Goal: Task Accomplishment & Management: Manage account settings

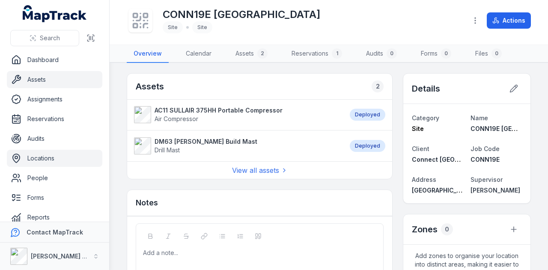
click at [55, 80] on link "Assets" at bounding box center [54, 79] width 95 height 17
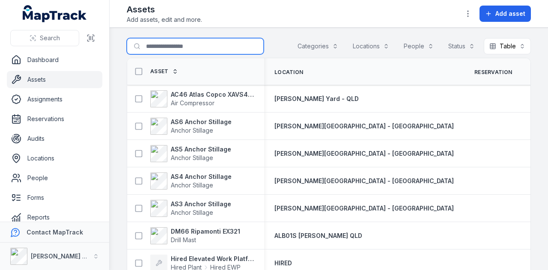
click at [195, 41] on input "Search for assets" at bounding box center [195, 46] width 137 height 16
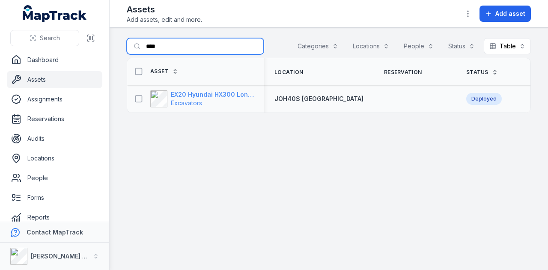
type input "****"
click at [237, 94] on strong "EX20 Hyundai HX300 Longreach" at bounding box center [212, 94] width 83 height 9
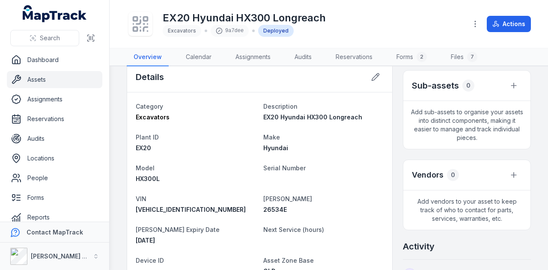
scroll to position [43, 0]
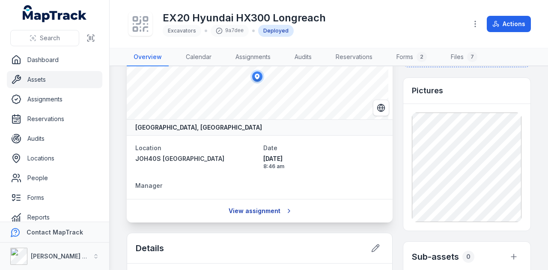
click at [261, 207] on link "View assignment" at bounding box center [259, 211] width 73 height 16
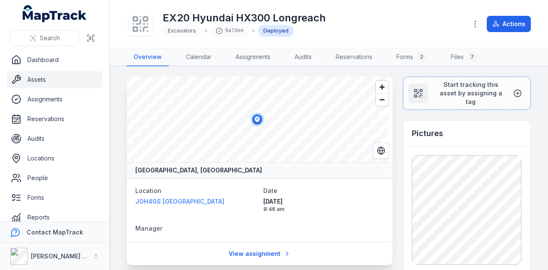
click at [199, 202] on span "JOH40S Palmerston Highway" at bounding box center [179, 201] width 89 height 7
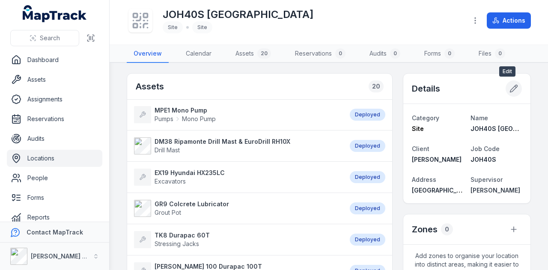
click at [509, 89] on icon at bounding box center [513, 88] width 9 height 9
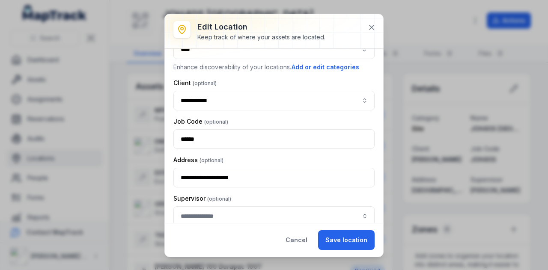
scroll to position [77, 0]
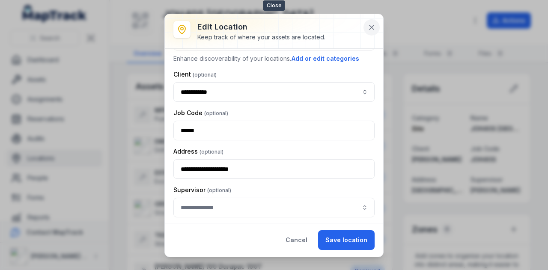
click at [371, 24] on icon at bounding box center [371, 27] width 9 height 9
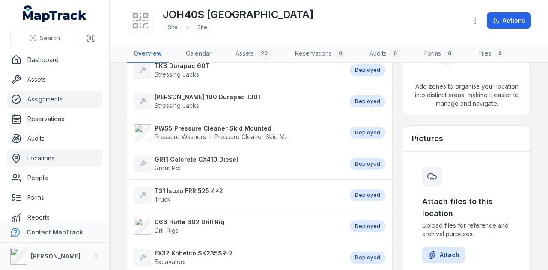
scroll to position [0, 0]
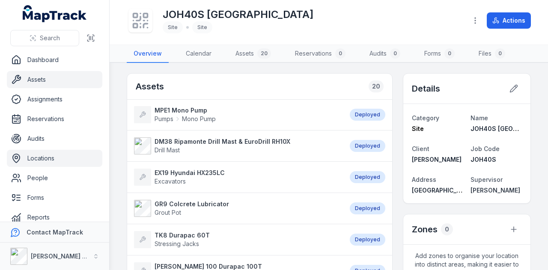
click at [60, 78] on link "Assets" at bounding box center [54, 79] width 95 height 17
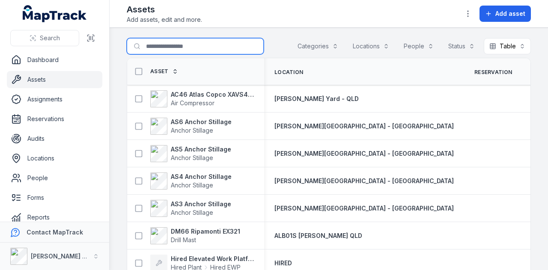
click at [151, 48] on input "Search for assets" at bounding box center [195, 46] width 137 height 16
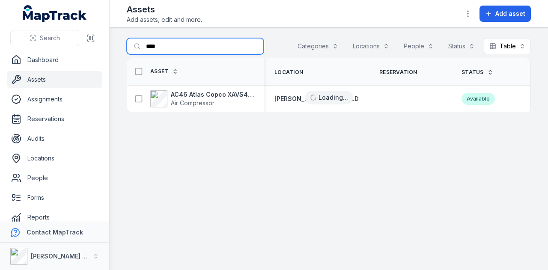
type input "****"
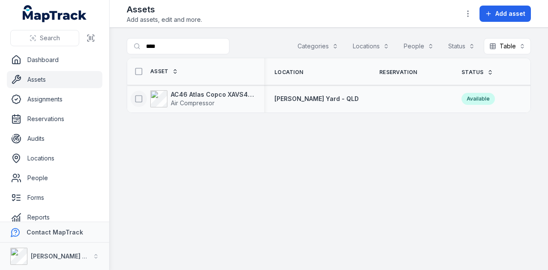
click at [139, 98] on icon at bounding box center [138, 99] width 9 height 9
click at [327, 247] on button "button" at bounding box center [328, 249] width 28 height 16
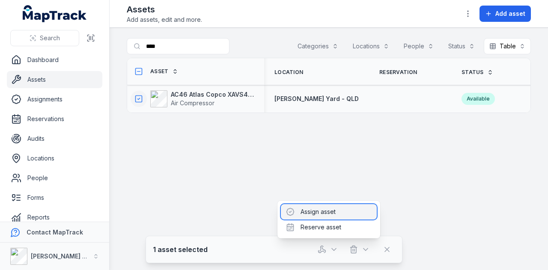
click at [322, 212] on div "Assign asset" at bounding box center [329, 211] width 96 height 15
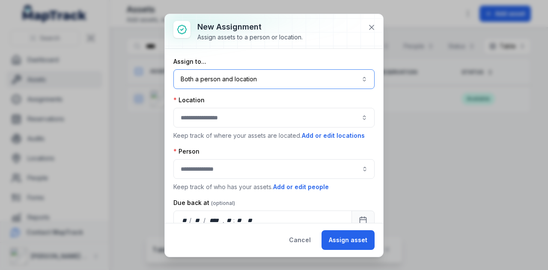
click at [268, 78] on button "Both a person and location ****" at bounding box center [273, 79] width 201 height 20
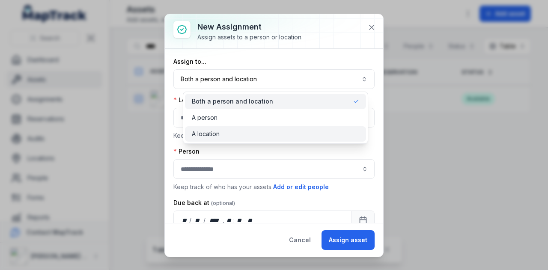
click at [258, 132] on div "A location" at bounding box center [275, 134] width 167 height 9
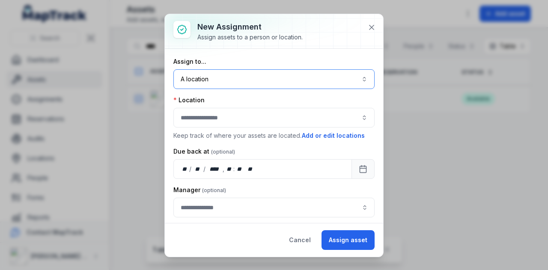
click at [238, 122] on button "button" at bounding box center [273, 118] width 201 height 20
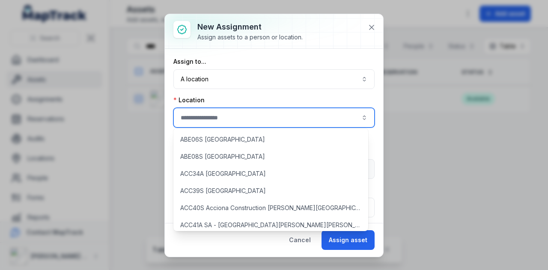
drag, startPoint x: 238, startPoint y: 117, endPoint x: 211, endPoint y: 113, distance: 27.7
click at [211, 113] on button "button" at bounding box center [273, 118] width 201 height 20
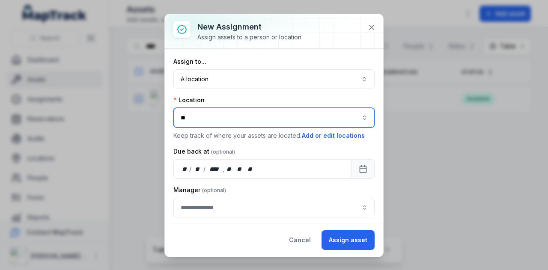
type input "*"
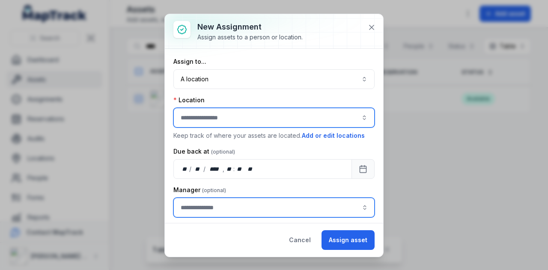
click at [244, 270] on div "New assignment Assign assets to a person or location. Assign to... A location *…" at bounding box center [274, 270] width 548 height 0
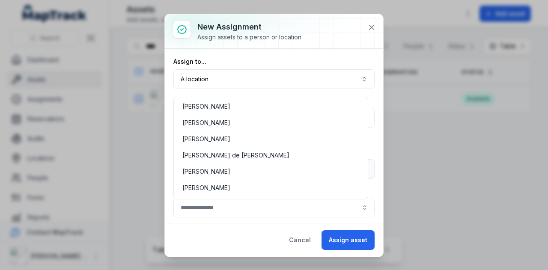
click at [252, 76] on div "Assign to... A location ******** Location Keep track of where your assets are l…" at bounding box center [273, 137] width 201 height 160
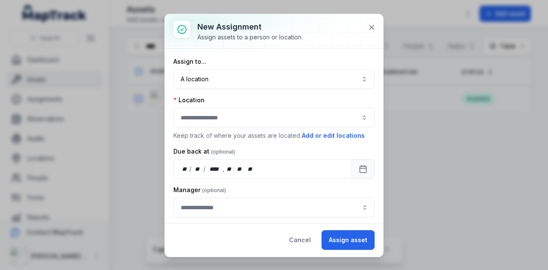
click at [231, 119] on button "button" at bounding box center [273, 118] width 201 height 20
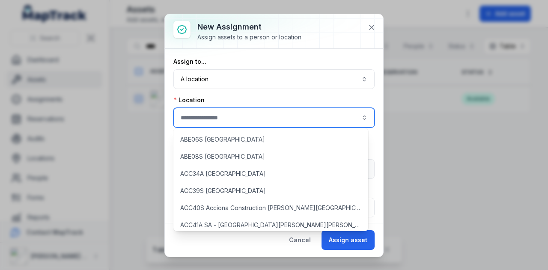
type input "*"
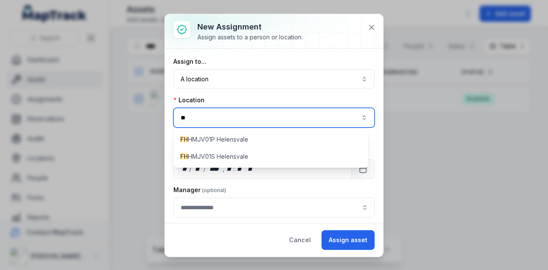
type input "*"
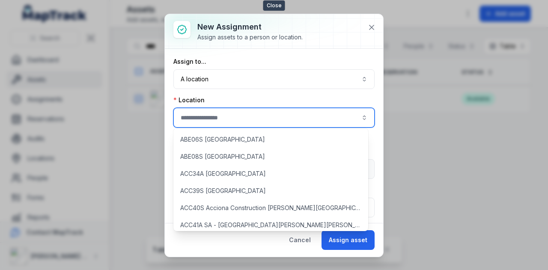
click at [375, 33] on button at bounding box center [371, 27] width 16 height 16
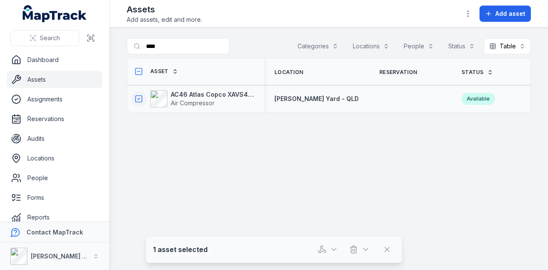
click at [140, 96] on icon at bounding box center [138, 99] width 9 height 9
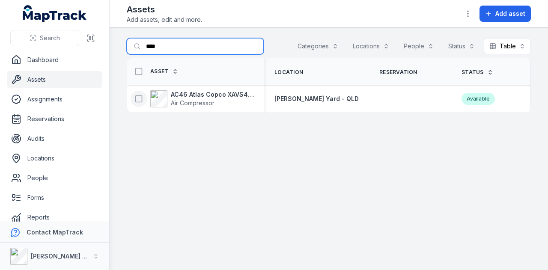
click at [167, 53] on input "****" at bounding box center [195, 46] width 137 height 16
type input "*"
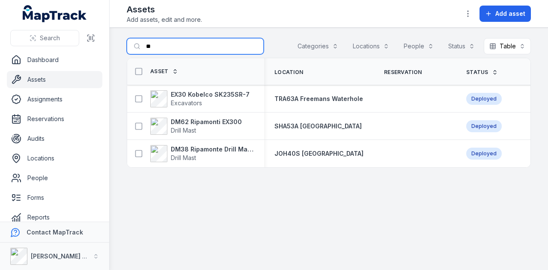
type input "*"
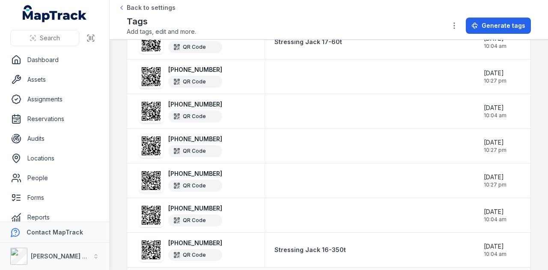
scroll to position [1629, 0]
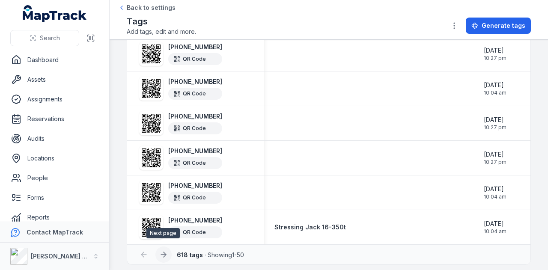
click at [164, 252] on icon at bounding box center [164, 254] width 3 height 5
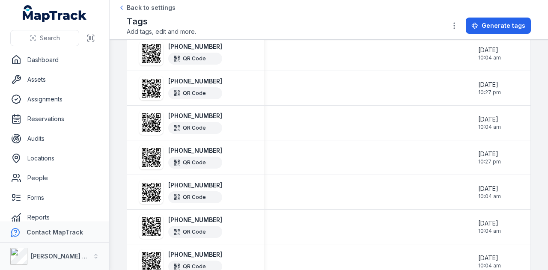
scroll to position [1629, 0]
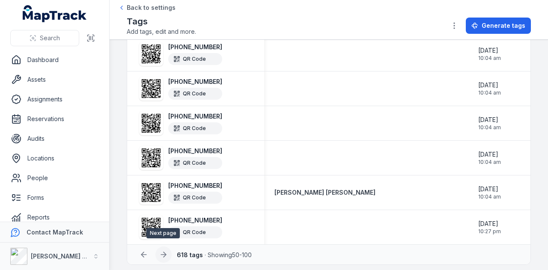
click at [166, 251] on icon at bounding box center [163, 254] width 9 height 9
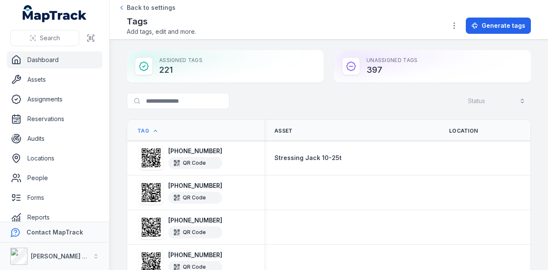
click at [53, 61] on link "Dashboard" at bounding box center [54, 59] width 95 height 17
